Goal: Task Accomplishment & Management: Manage account settings

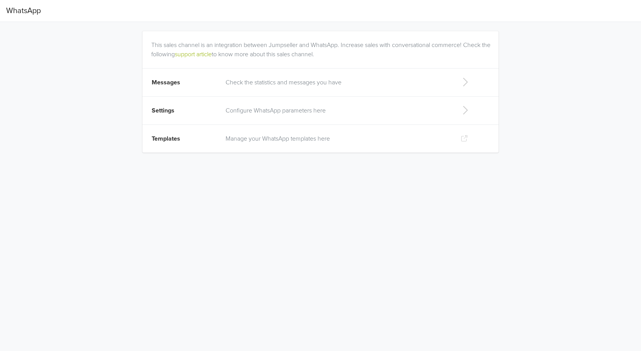
click at [199, 80] on td "Messages" at bounding box center [181, 83] width 79 height 28
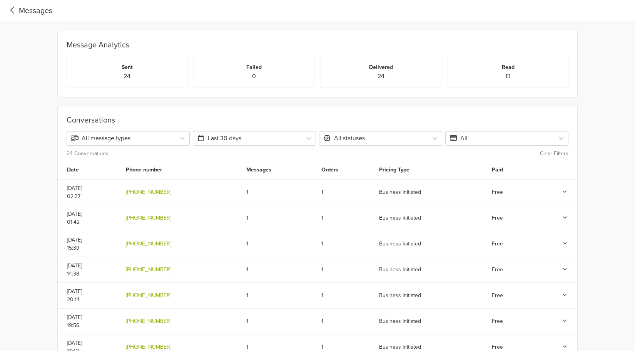
click at [565, 193] on icon at bounding box center [565, 191] width 7 height 5
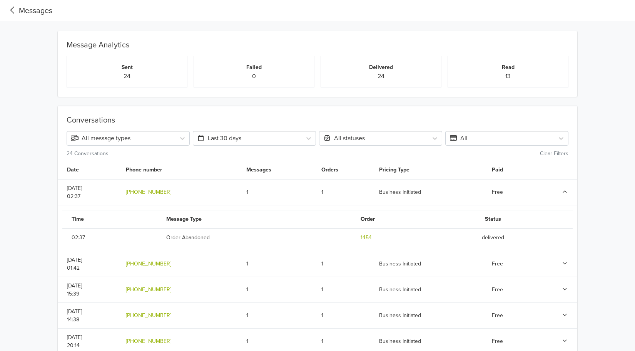
click at [17, 10] on icon at bounding box center [12, 10] width 13 height 10
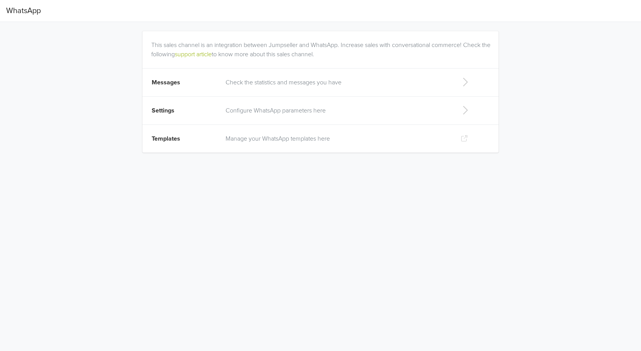
click at [240, 110] on p "Configure WhatsApp parameters here" at bounding box center [337, 110] width 222 height 9
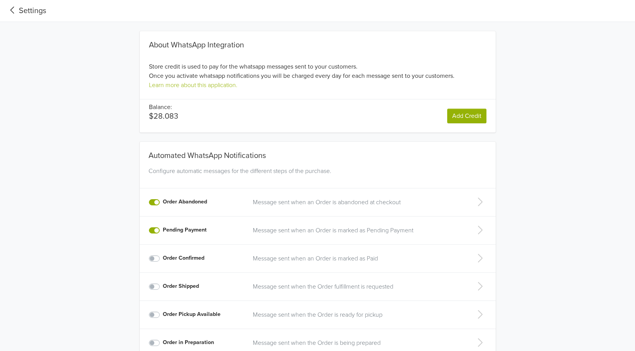
click at [15, 13] on icon at bounding box center [12, 10] width 13 height 10
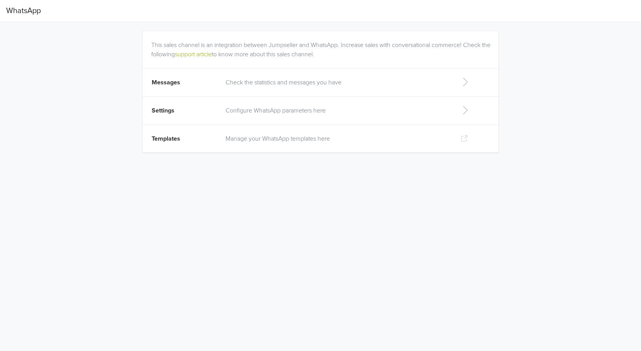
click at [246, 137] on p "Manage your WhatsApp templates here" at bounding box center [337, 138] width 222 height 9
